Goal: Transaction & Acquisition: Book appointment/travel/reservation

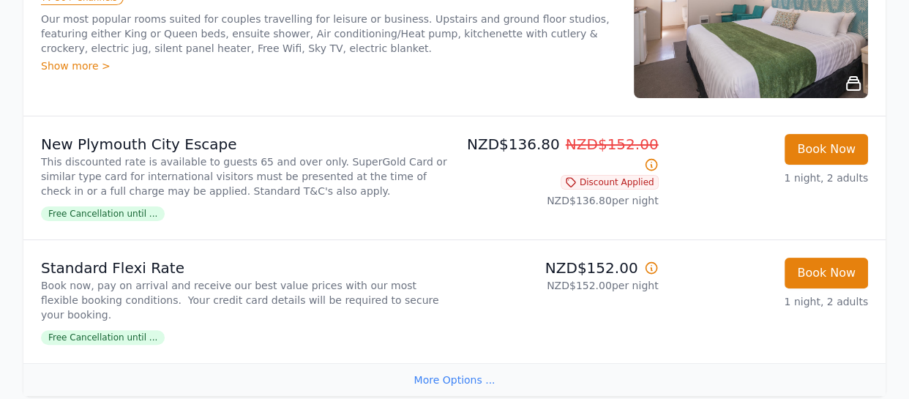
scroll to position [346, 0]
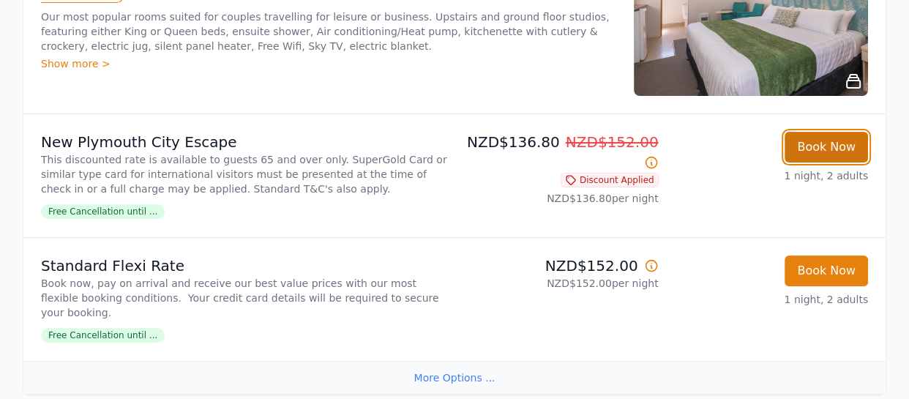
click at [805, 146] on button "Book Now" at bounding box center [825, 147] width 83 height 31
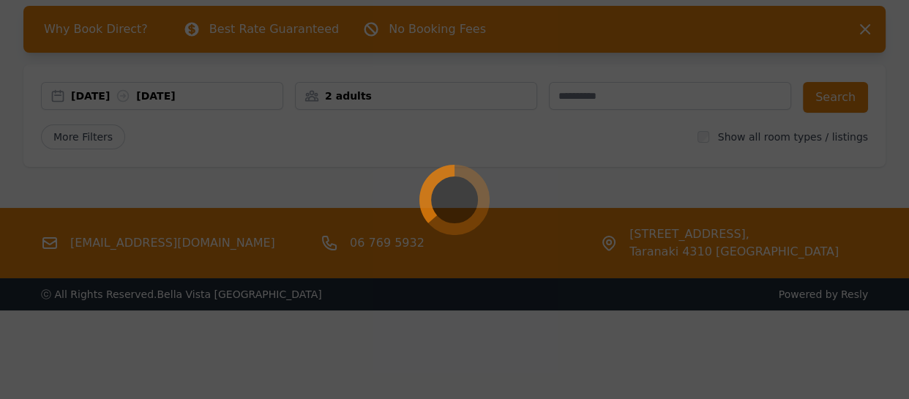
scroll to position [70, 0]
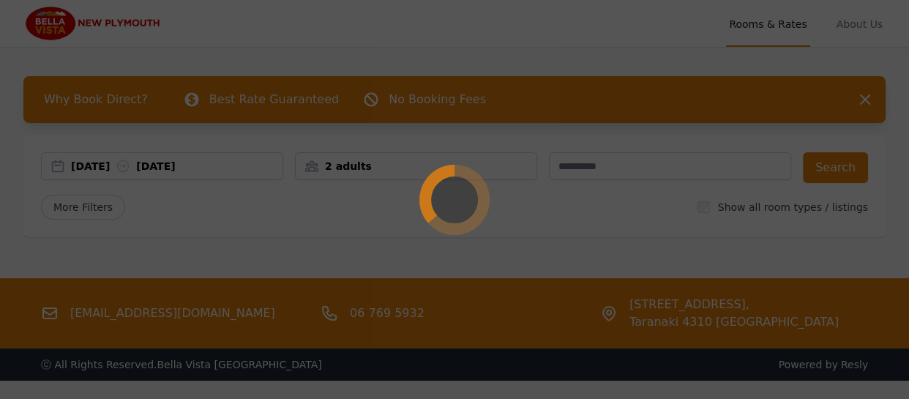
select select "**"
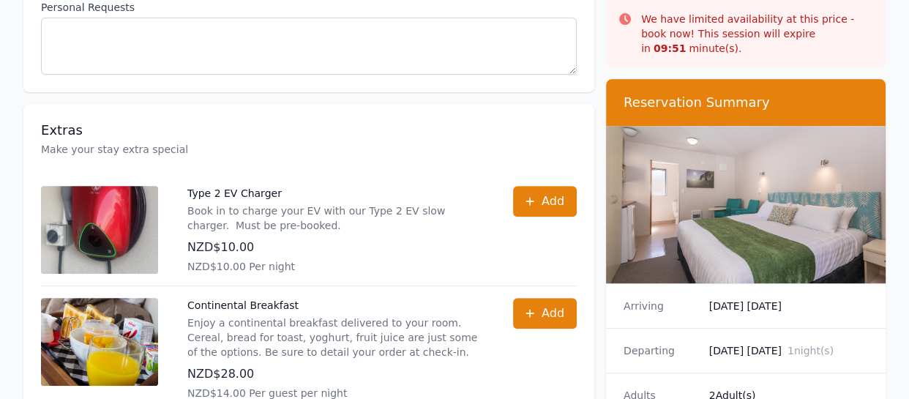
scroll to position [452, 0]
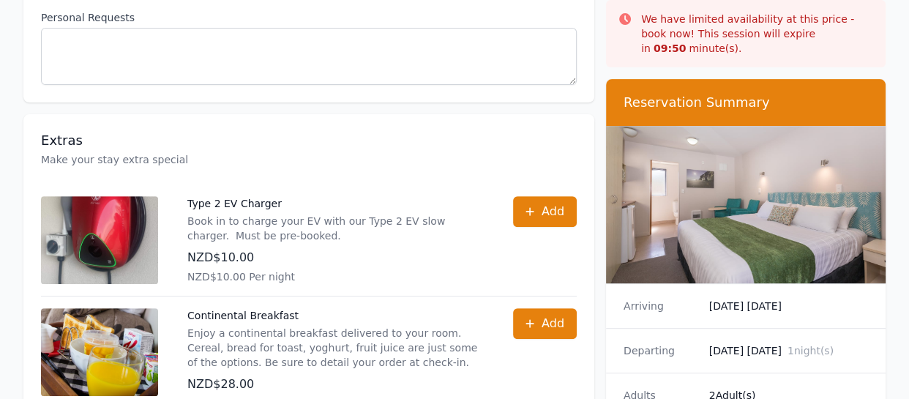
scroll to position [70, 0]
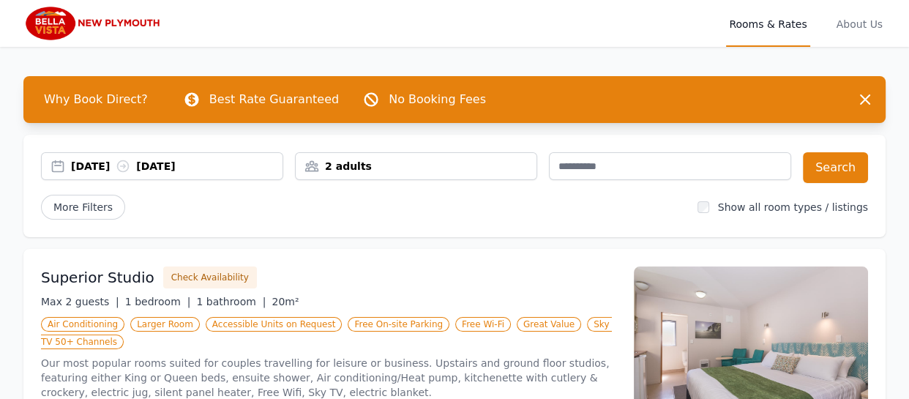
click at [133, 31] on img at bounding box center [93, 23] width 141 height 35
